Goal: Information Seeking & Learning: Learn about a topic

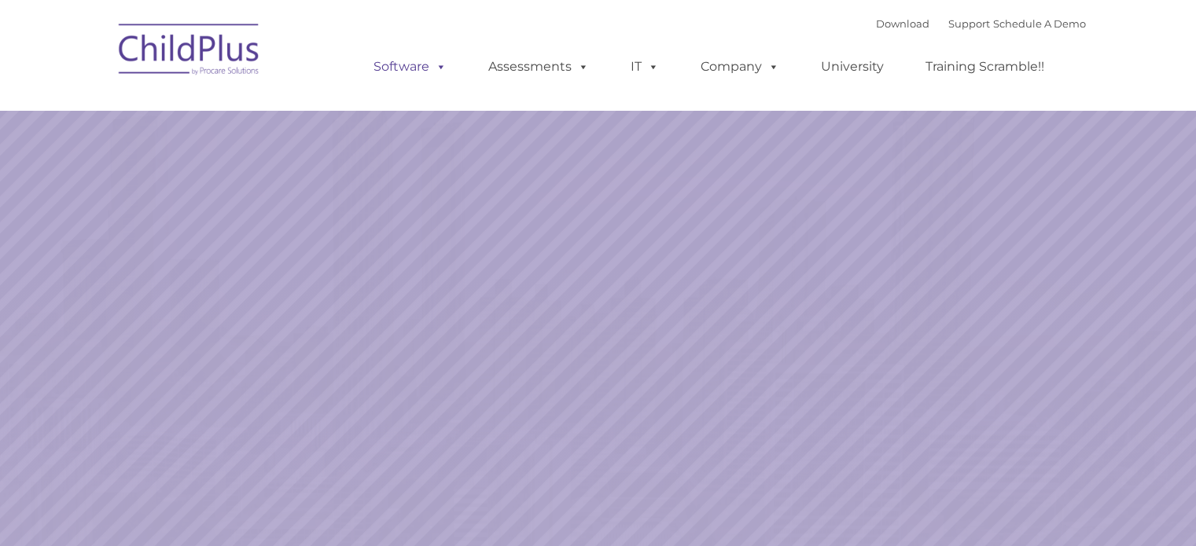
select select "MEDIUM"
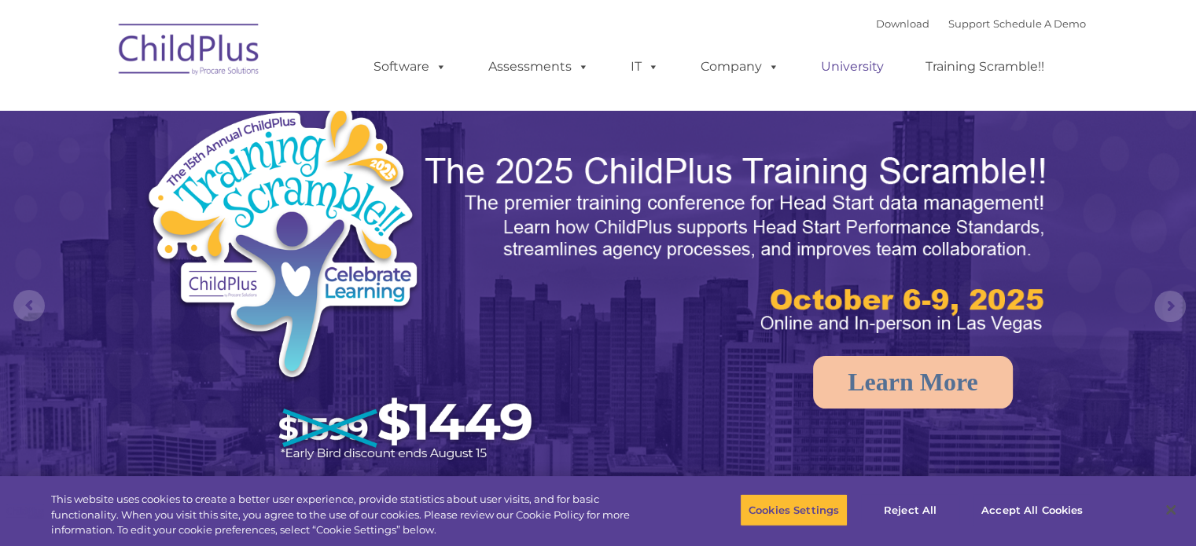
click at [843, 68] on link "University" at bounding box center [852, 66] width 94 height 31
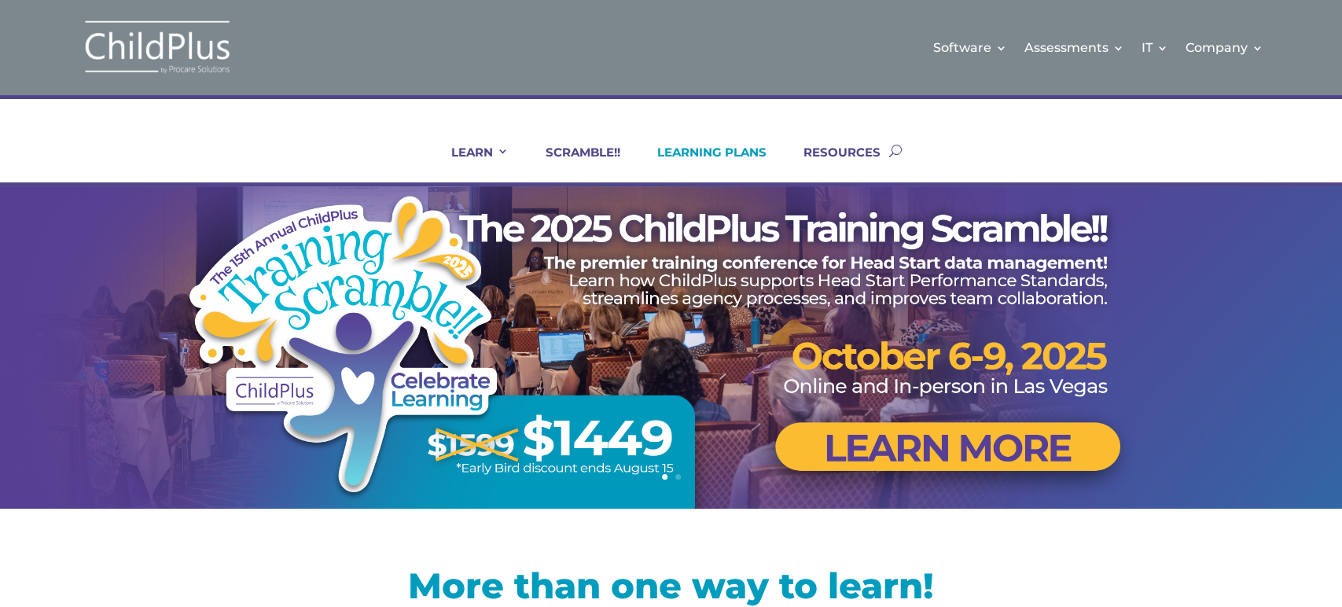
click at [694, 157] on link "LEARNING PLANS" at bounding box center [702, 164] width 129 height 38
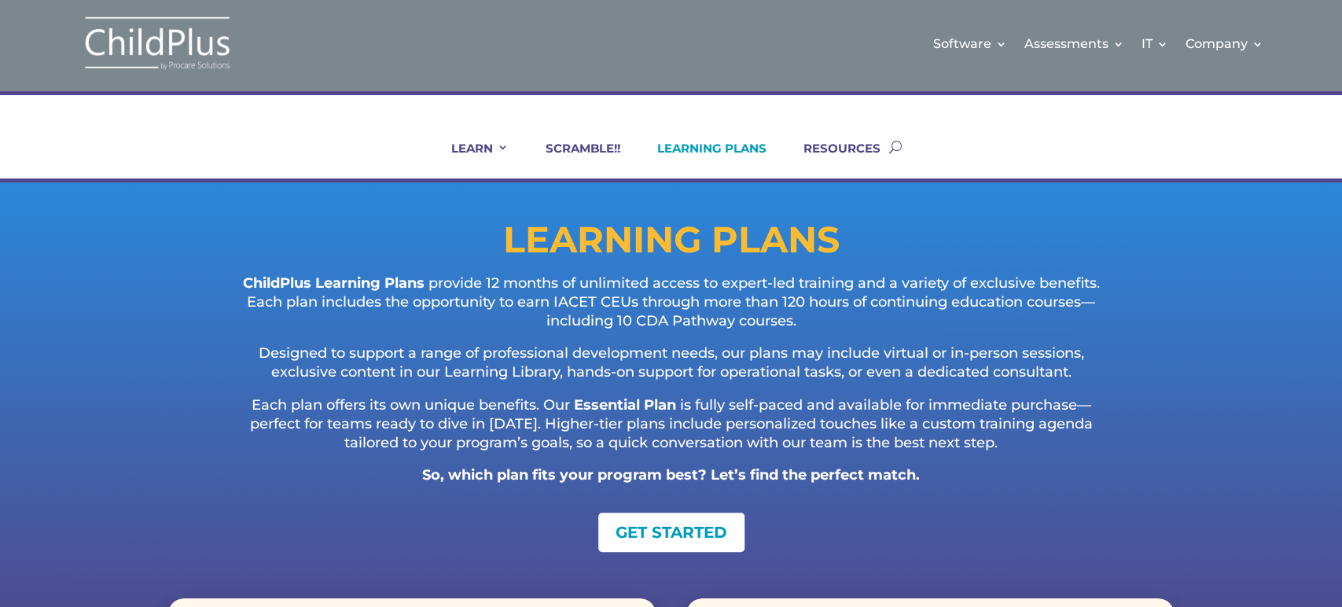
scroll to position [2, 0]
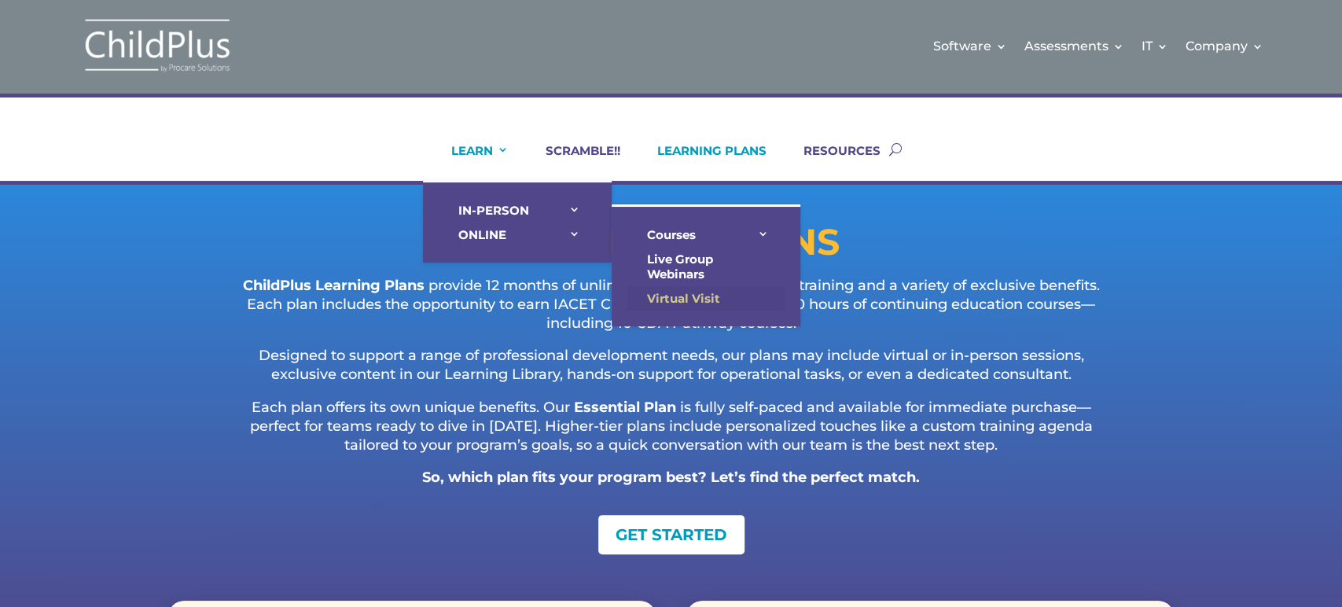
click at [651, 289] on link "Virtual Visit" at bounding box center [705, 298] width 157 height 24
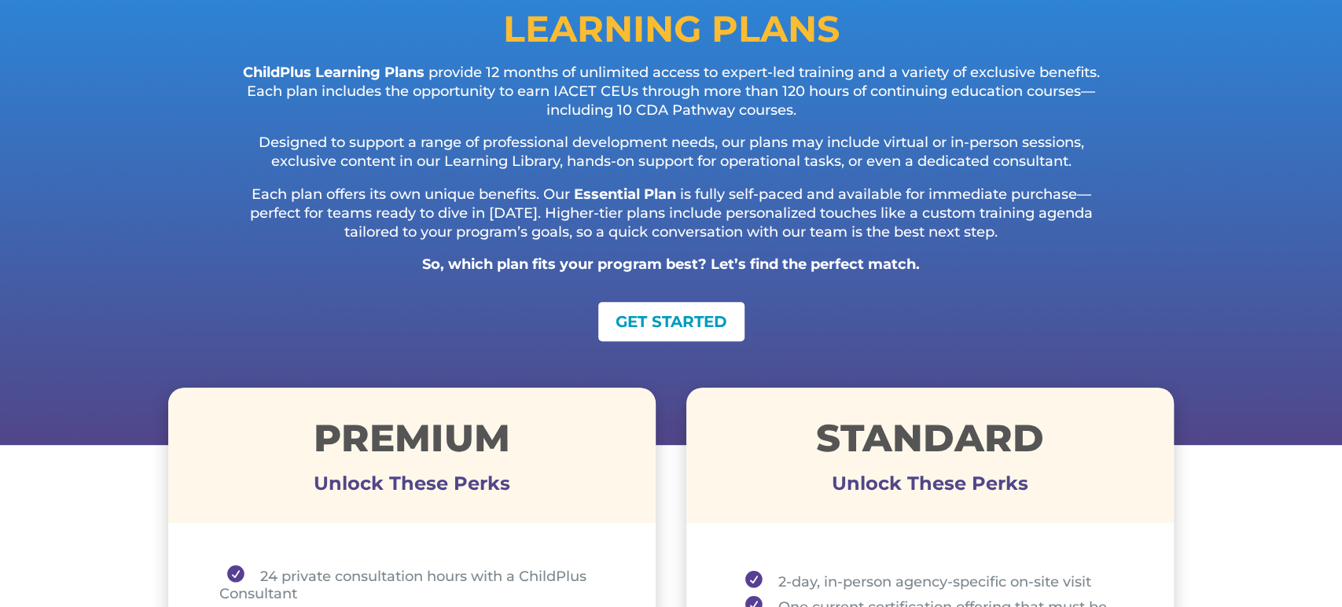
scroll to position [0, 0]
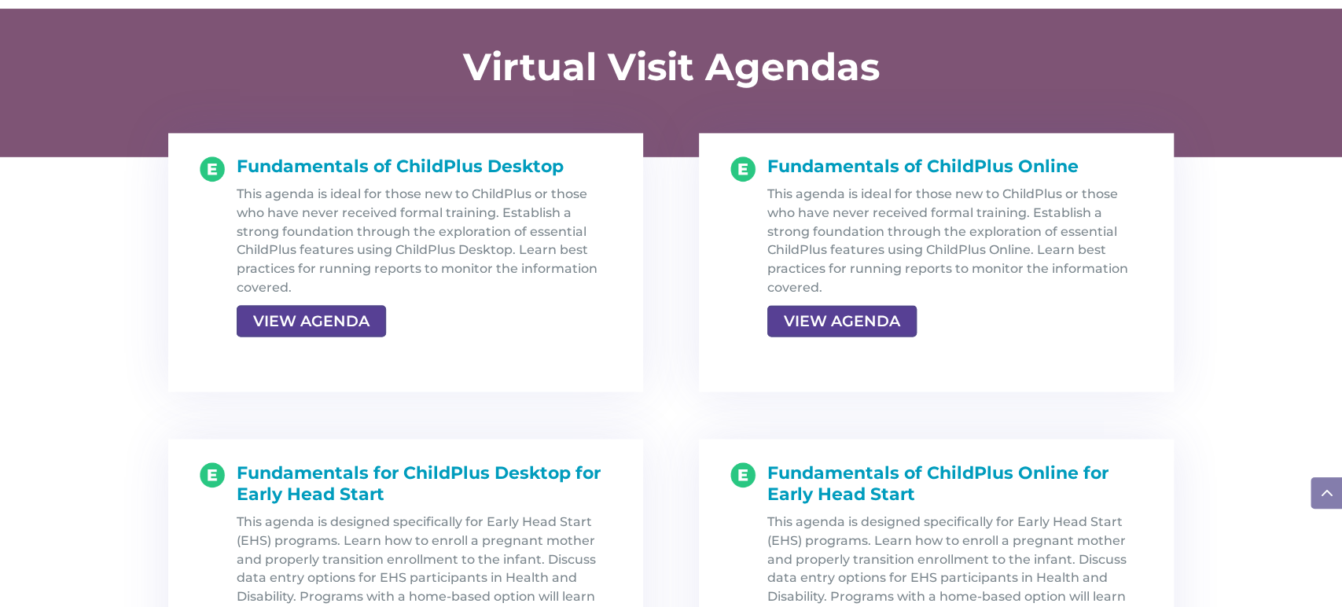
scroll to position [1617, 0]
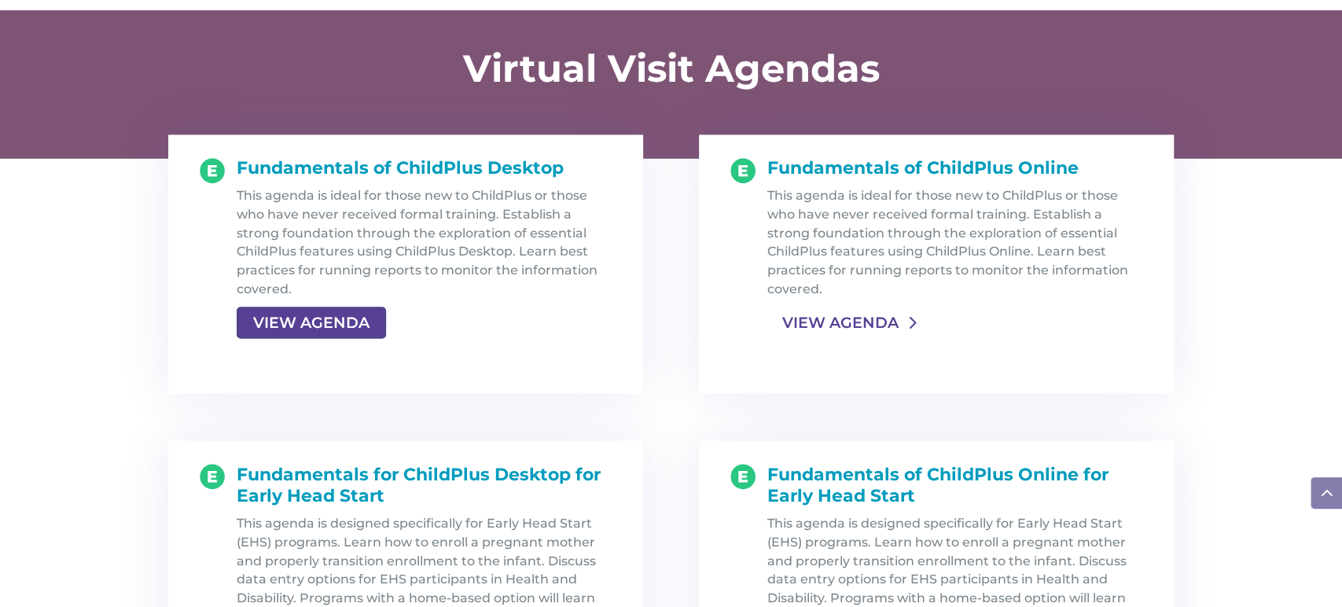
click at [852, 318] on link "VIEW AGENDA" at bounding box center [840, 322] width 146 height 28
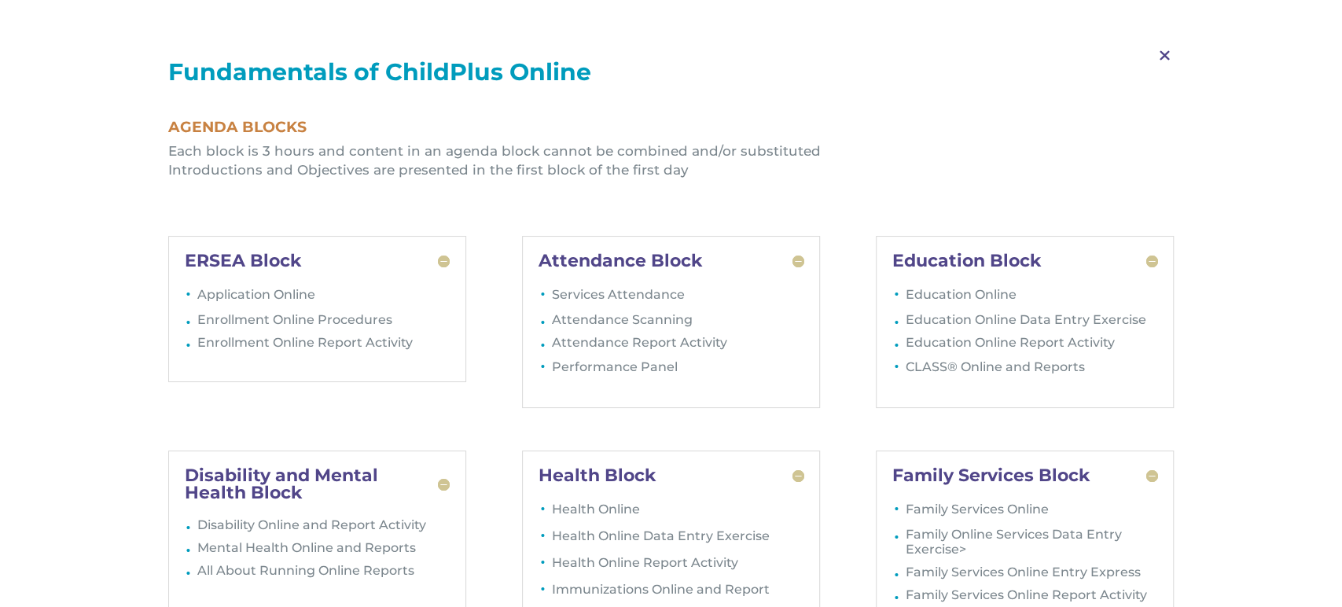
scroll to position [1829, 0]
drag, startPoint x: 1164, startPoint y: 54, endPoint x: 1134, endPoint y: 73, distance: 35.3
click at [1161, 55] on span "M" at bounding box center [1165, 56] width 46 height 46
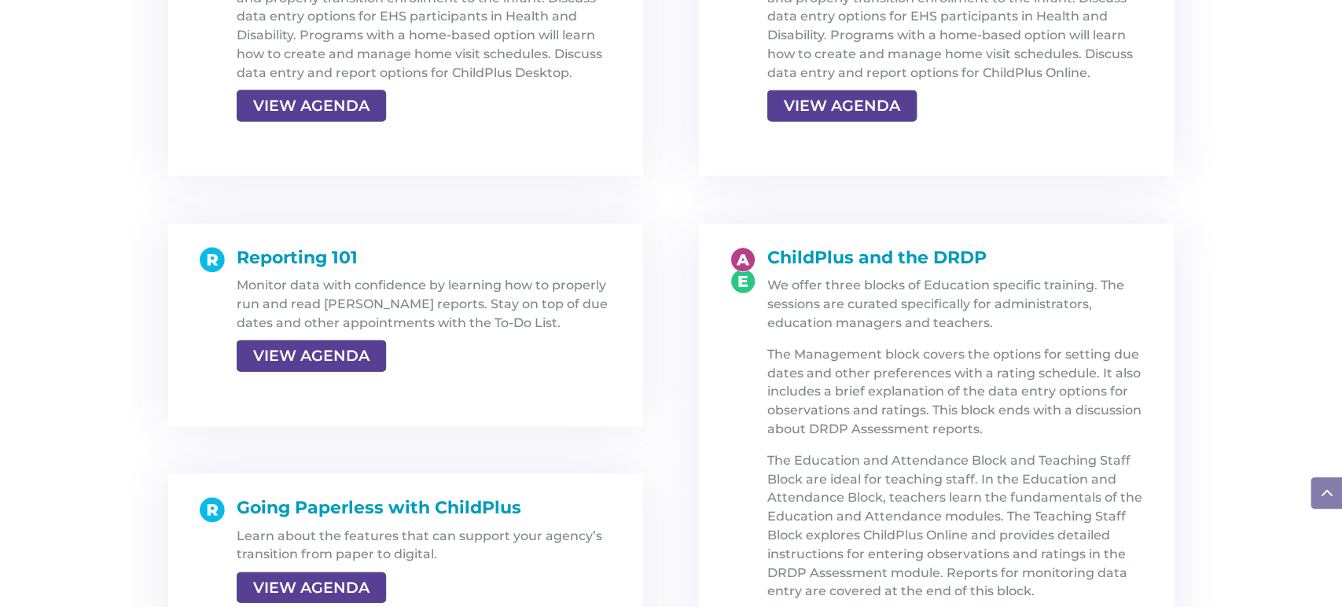
scroll to position [2181, 0]
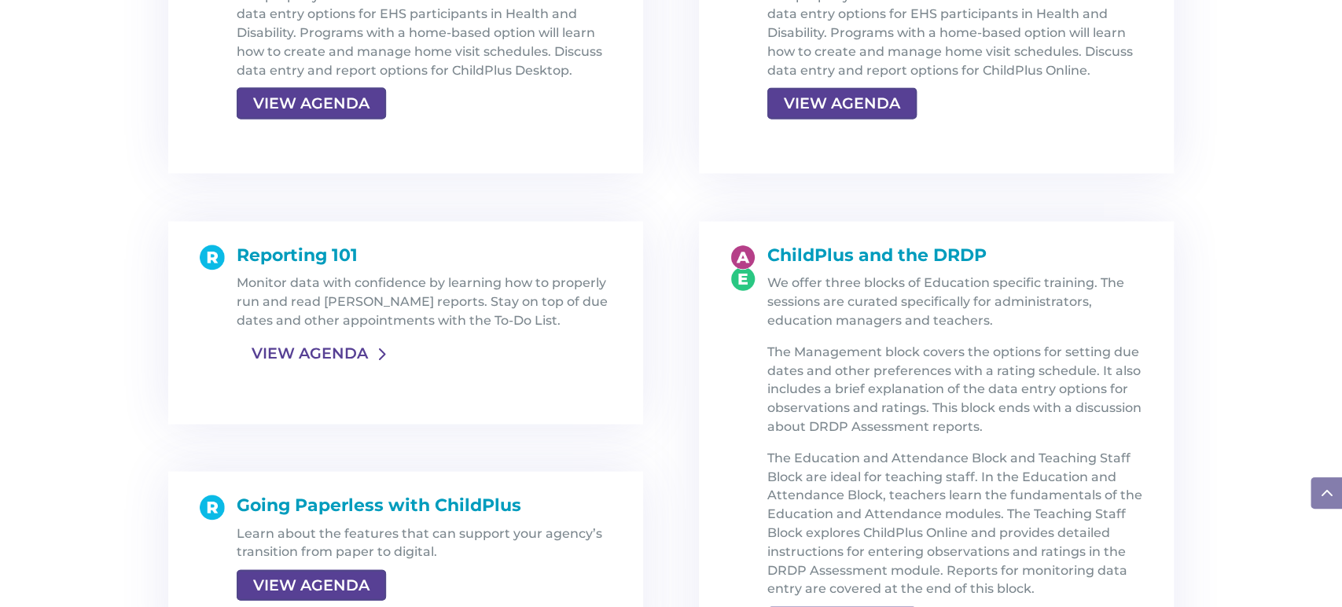
click at [323, 351] on link "VIEW AGENDA" at bounding box center [310, 354] width 146 height 28
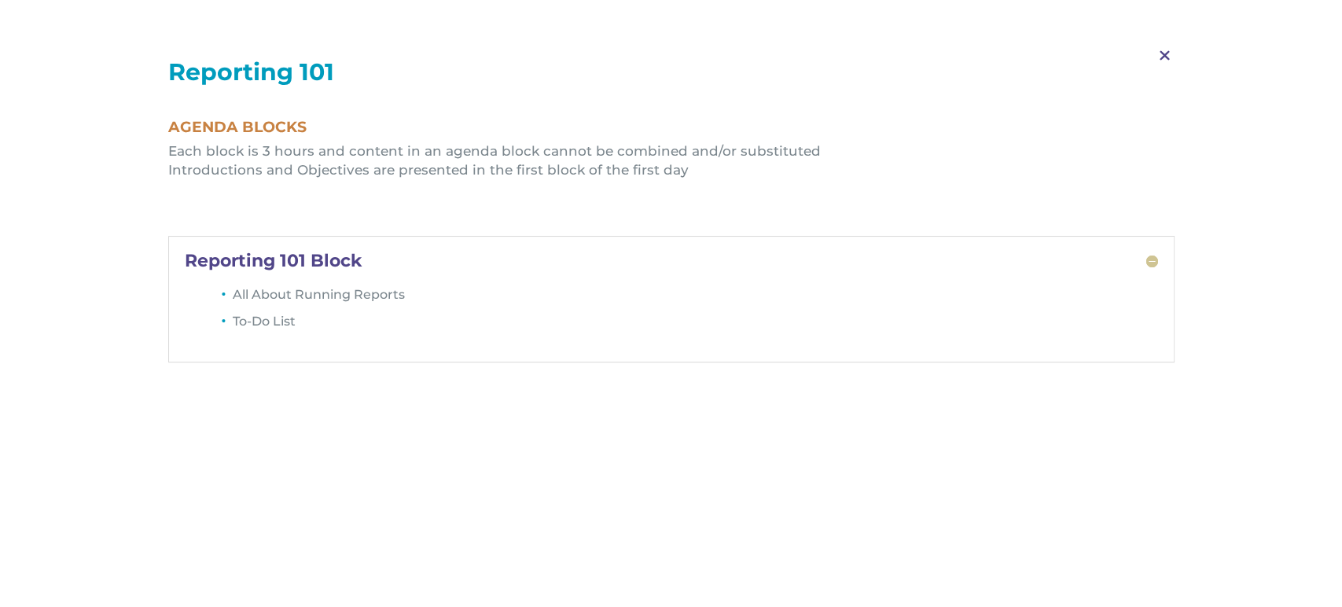
click at [1164, 46] on span "M" at bounding box center [1165, 56] width 46 height 46
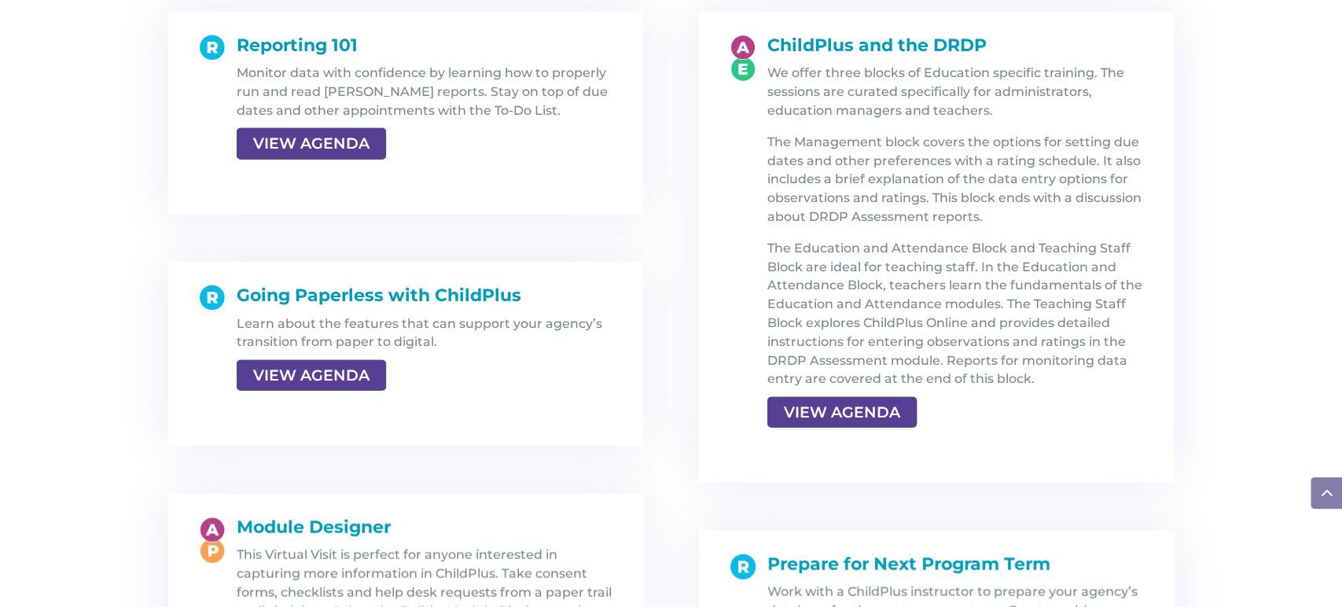
scroll to position [2394, 0]
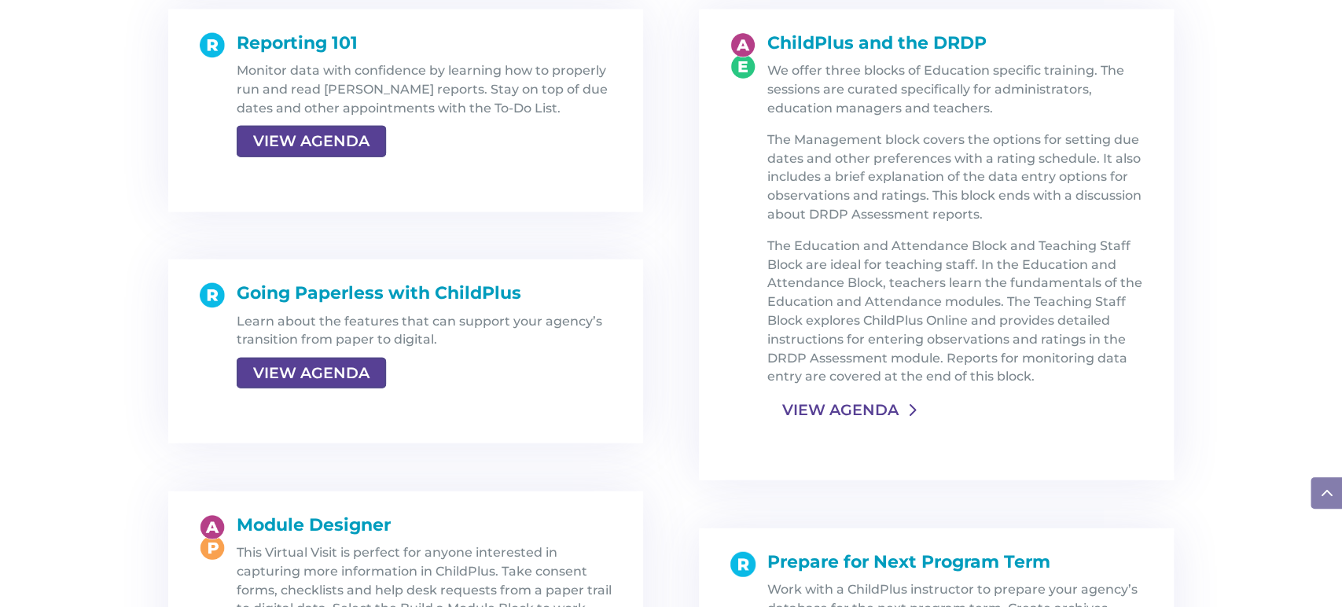
click at [843, 409] on link "VIEW AGENDA" at bounding box center [840, 410] width 146 height 28
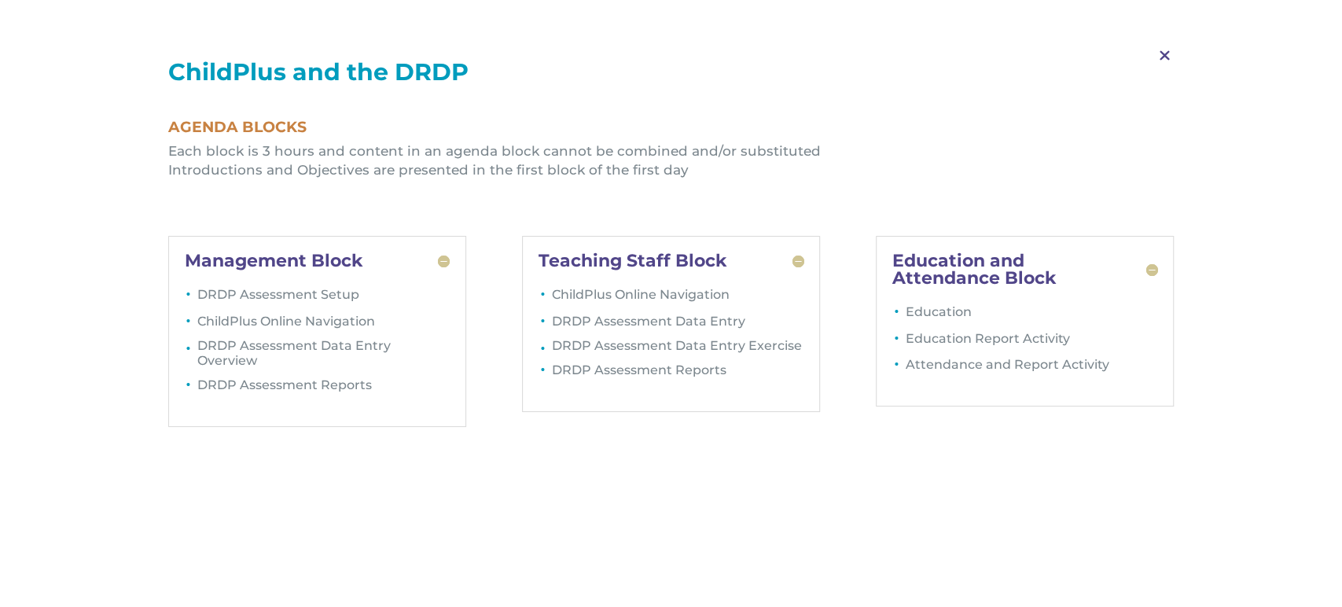
drag, startPoint x: 1164, startPoint y: 51, endPoint x: 1150, endPoint y: 61, distance: 16.4
click at [1163, 52] on span "M" at bounding box center [1165, 56] width 46 height 46
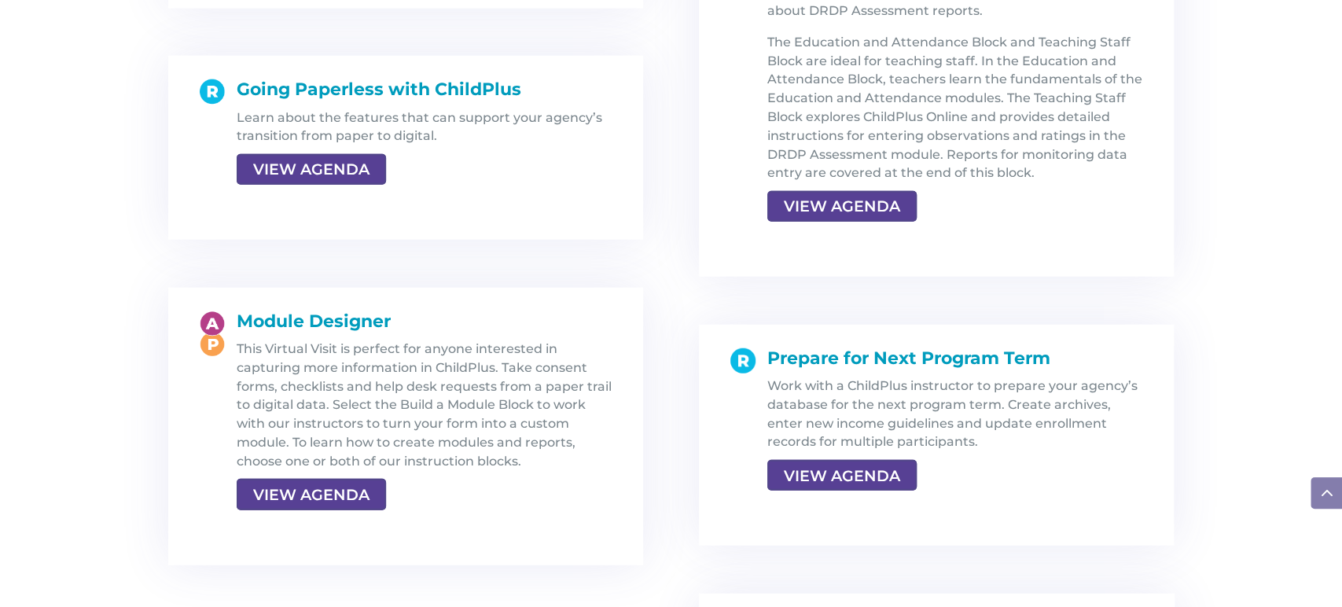
scroll to position [2604, 0]
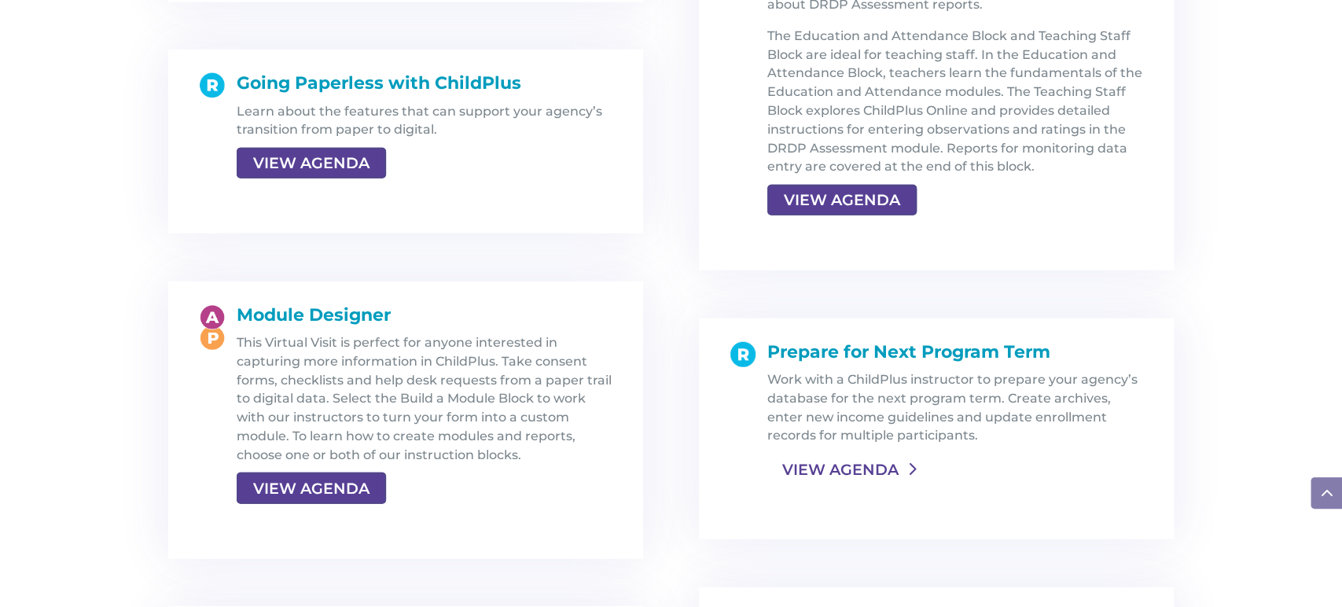
click at [824, 477] on link "VIEW AGENDA" at bounding box center [840, 469] width 146 height 28
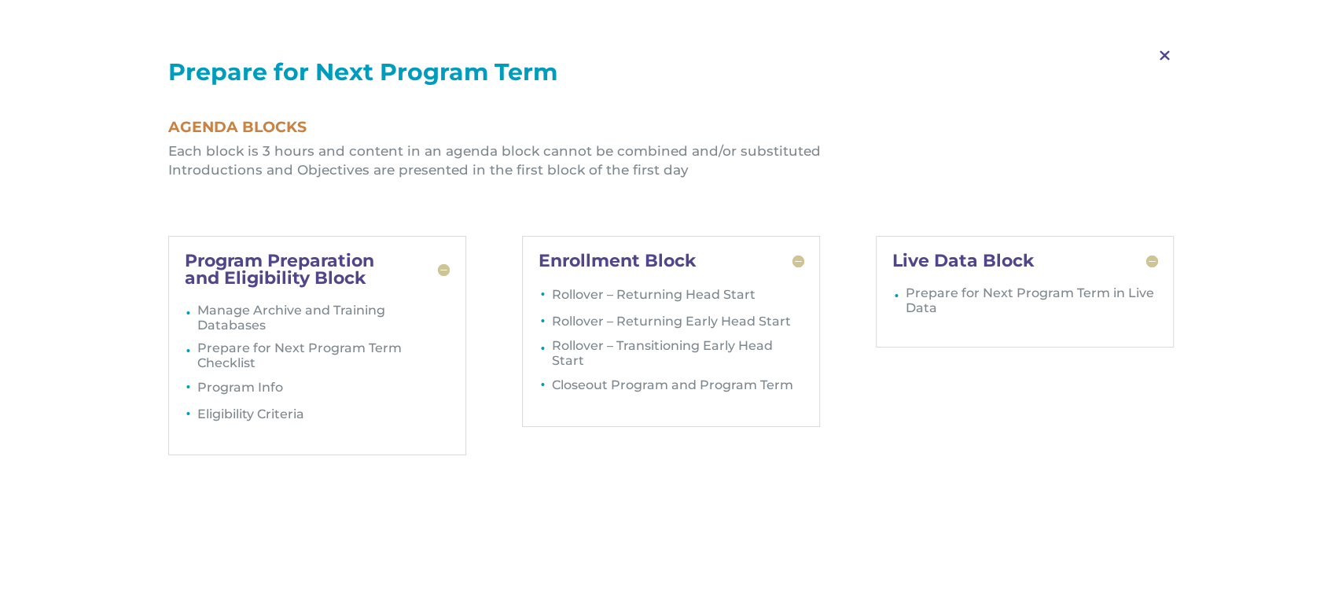
drag, startPoint x: 1168, startPoint y: 55, endPoint x: 1099, endPoint y: 88, distance: 76.0
click at [1165, 55] on span "M" at bounding box center [1165, 56] width 46 height 46
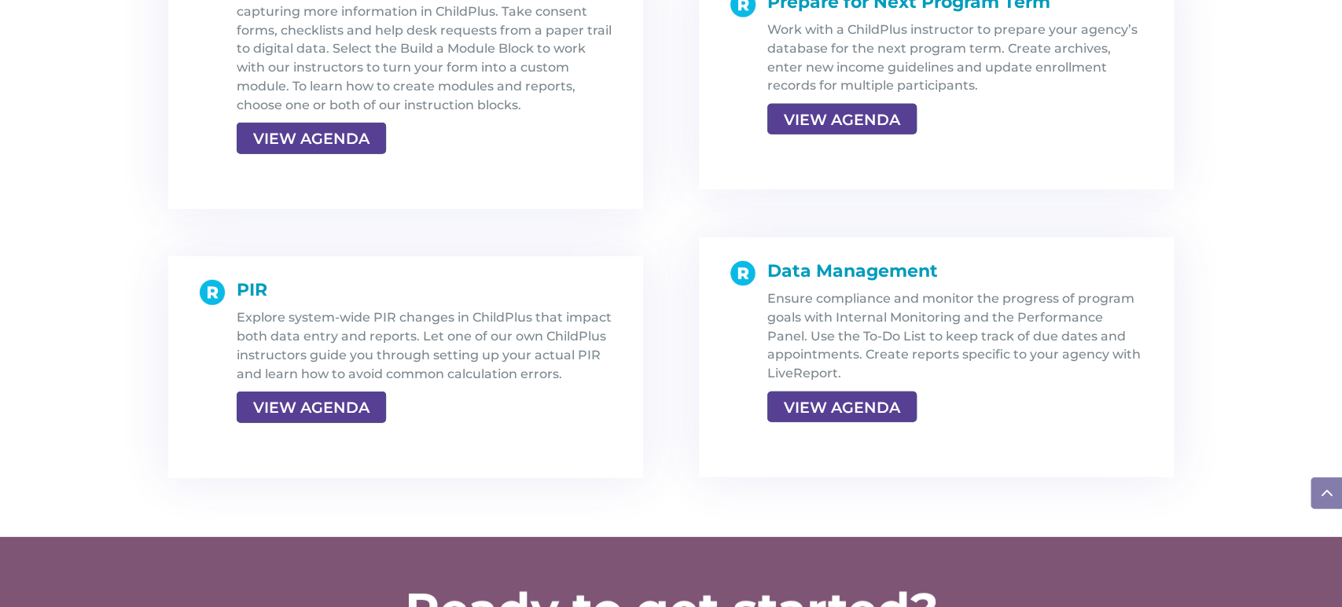
scroll to position [2954, 0]
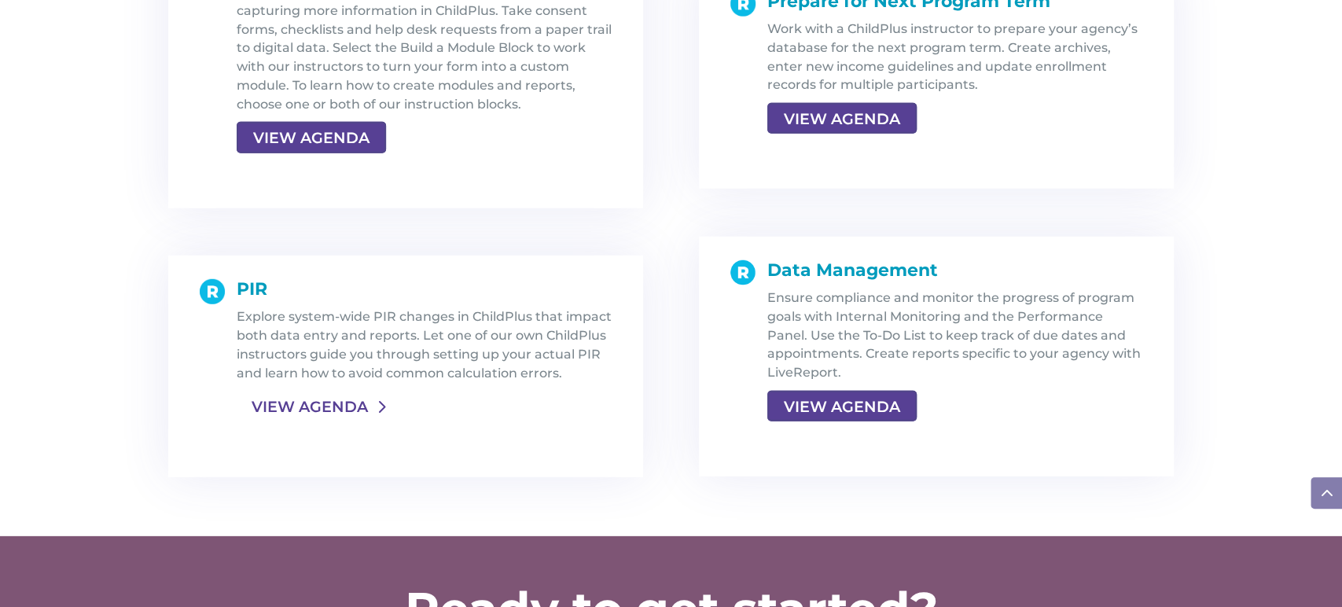
click at [296, 412] on link "VIEW AGENDA" at bounding box center [310, 406] width 146 height 28
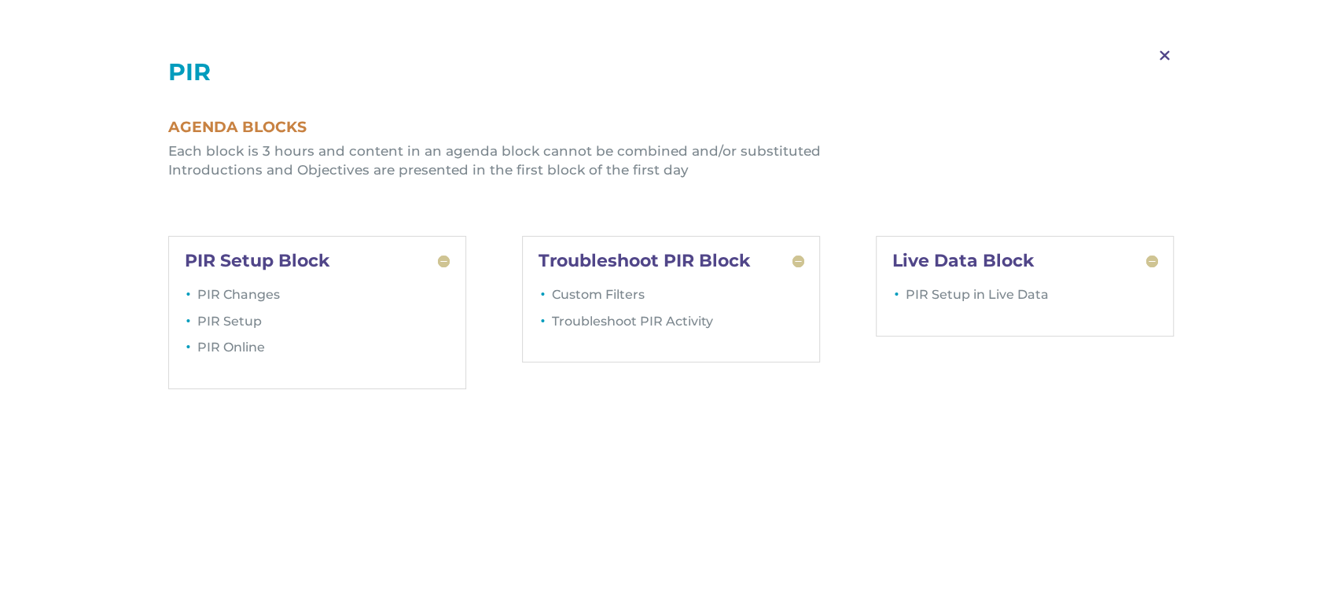
drag, startPoint x: 1162, startPoint y: 47, endPoint x: 1069, endPoint y: 185, distance: 166.0
click at [1162, 50] on span "M" at bounding box center [1165, 56] width 46 height 46
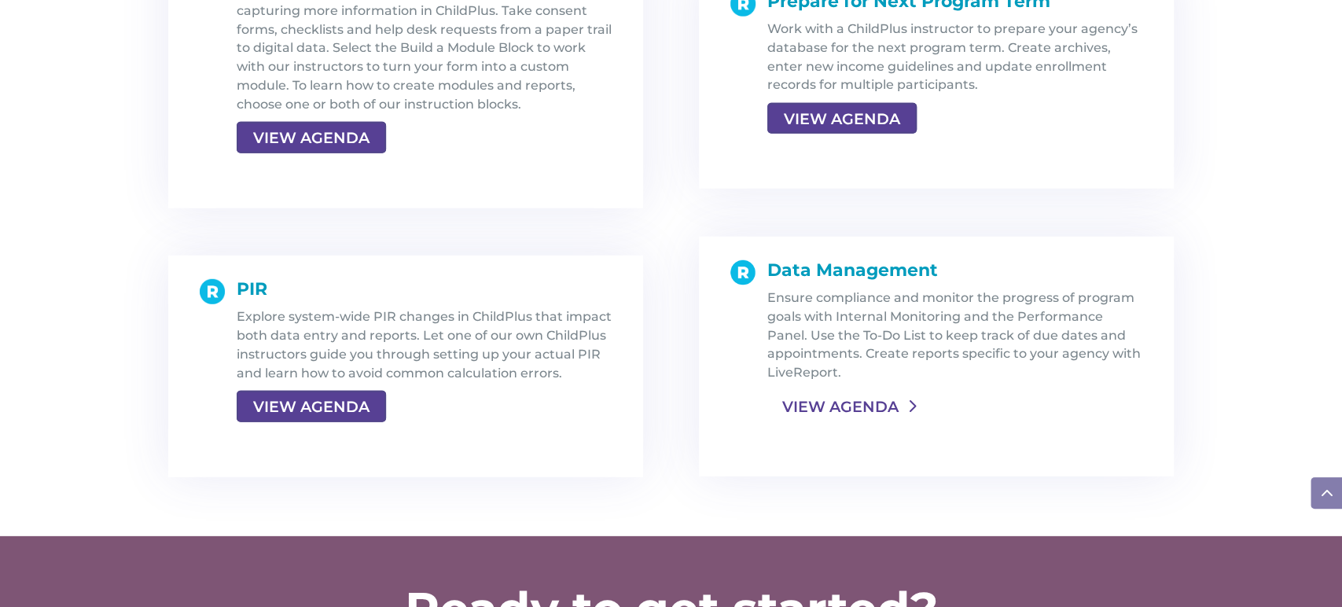
click at [810, 410] on link "VIEW AGENDA" at bounding box center [840, 406] width 146 height 28
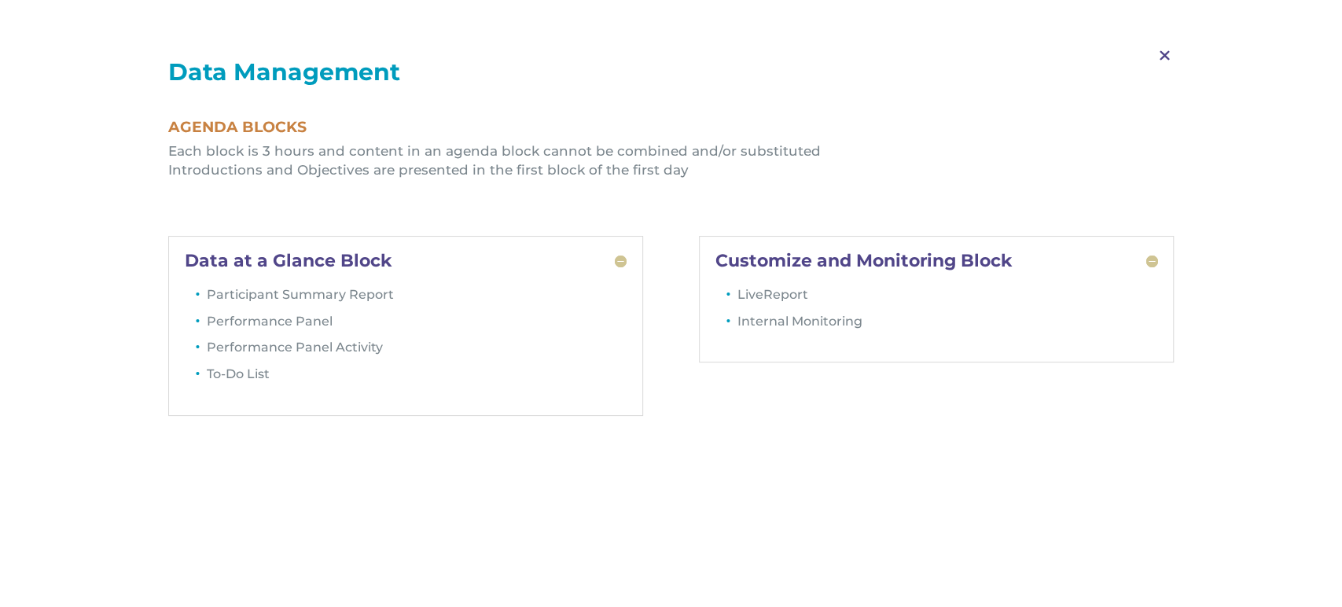
click at [1158, 52] on span "M" at bounding box center [1165, 56] width 46 height 46
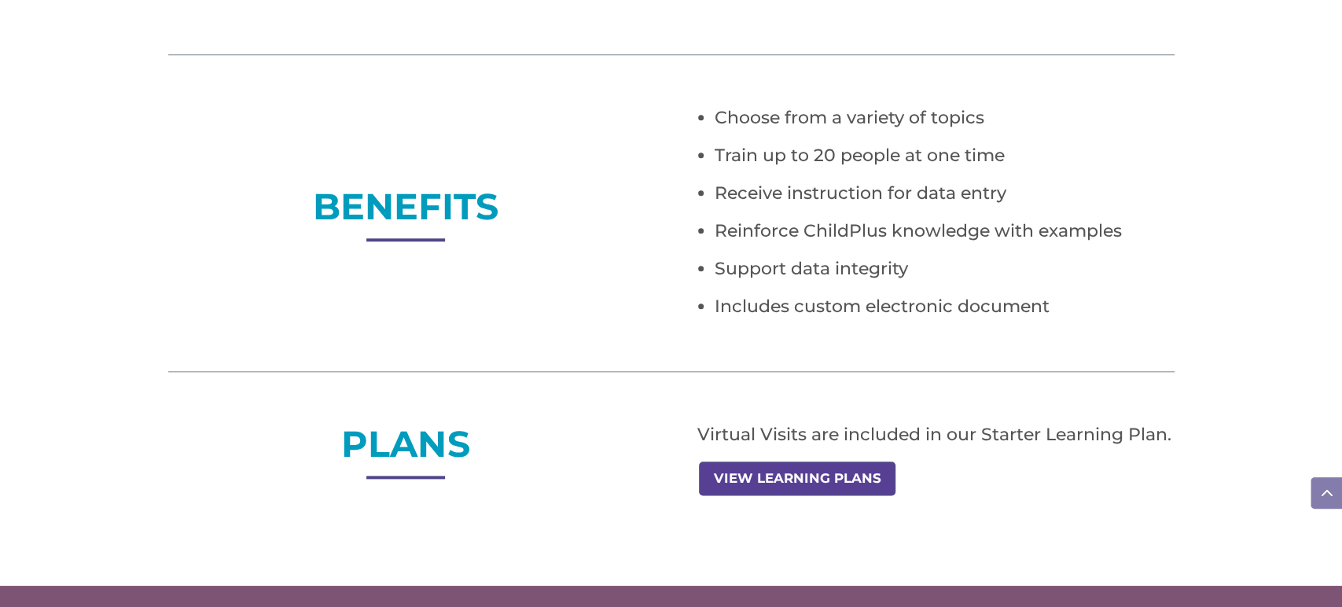
scroll to position [1037, 0]
